Goal: Transaction & Acquisition: Subscribe to service/newsletter

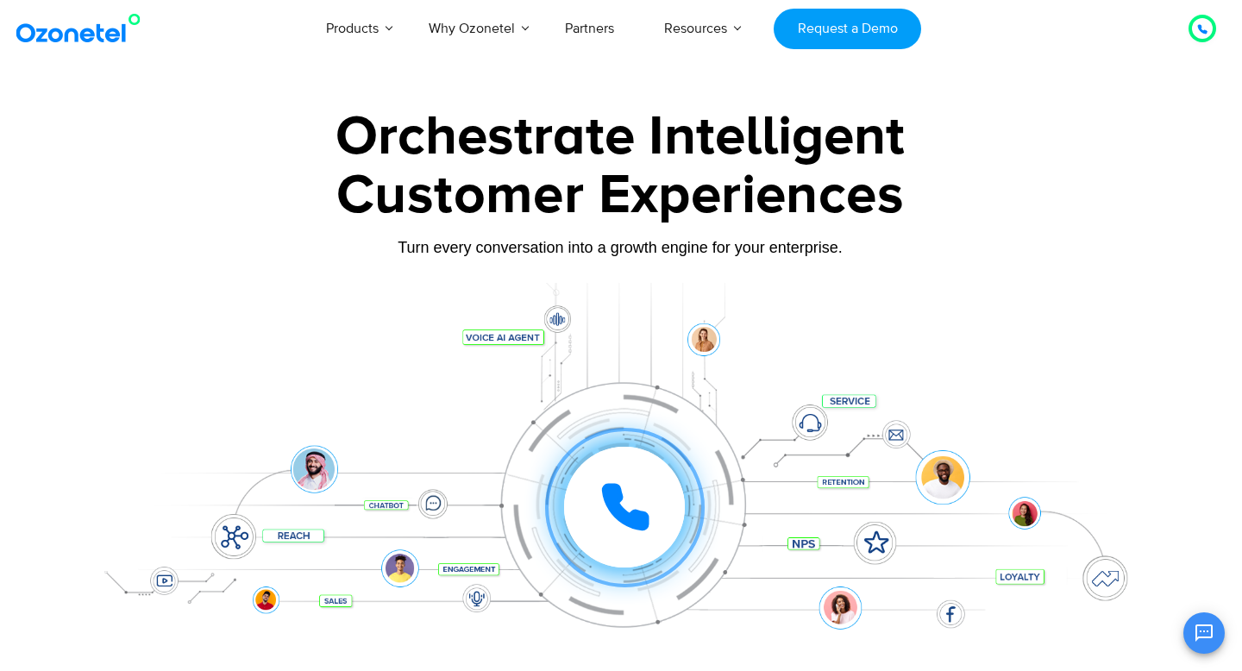
scroll to position [0, 1]
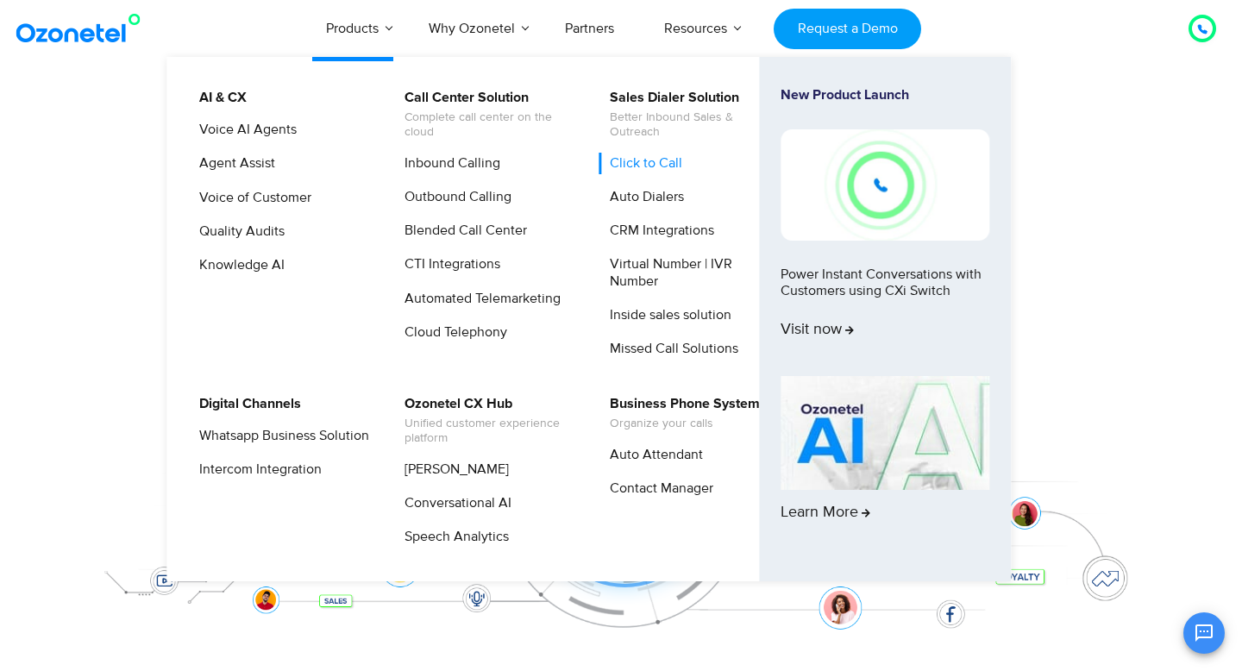
click at [662, 167] on link "Click to Call" at bounding box center [641, 164] width 86 height 22
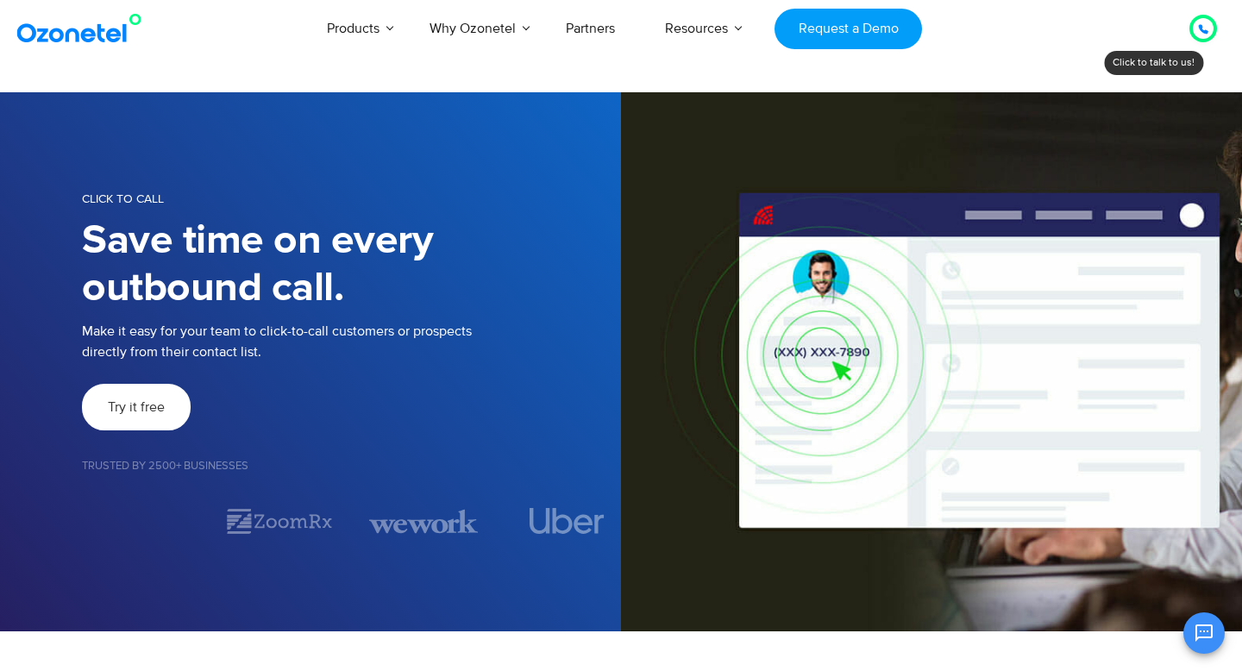
click at [150, 394] on link "Try it free" at bounding box center [136, 407] width 109 height 47
